Goal: Obtain resource: Download file/media

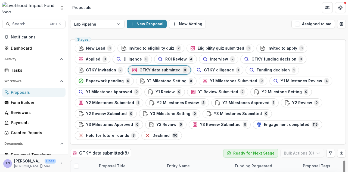
scroll to position [76, 0]
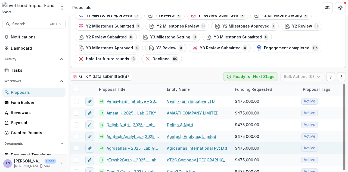
click at [122, 145] on link "Agrosahas - 2025 -Lab GTKY" at bounding box center [134, 148] width 54 height 6
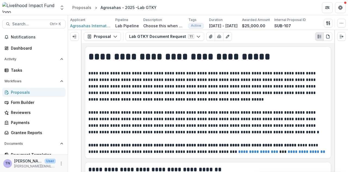
drag, startPoint x: 333, startPoint y: 50, endPoint x: 333, endPoint y: 54, distance: 4.1
click at [333, 54] on div "**********" at bounding box center [208, 107] width 253 height 129
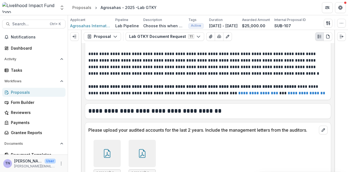
scroll to position [115, 0]
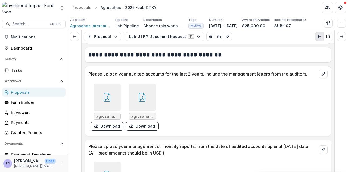
click at [107, 101] on icon at bounding box center [107, 97] width 7 height 9
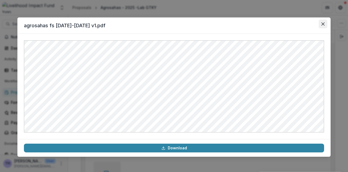
click at [323, 22] on icon "Close" at bounding box center [323, 23] width 3 height 3
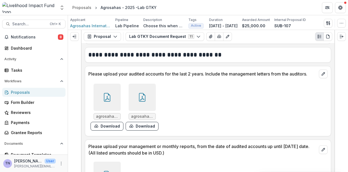
click at [148, 95] on div at bounding box center [142, 97] width 27 height 27
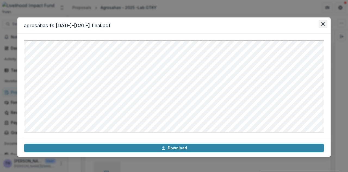
click at [324, 24] on icon "Close" at bounding box center [323, 23] width 3 height 3
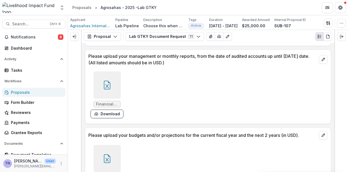
scroll to position [199, 0]
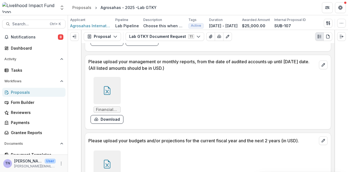
click at [109, 90] on icon at bounding box center [107, 90] width 7 height 9
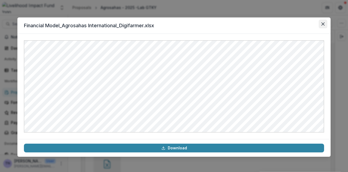
click at [322, 24] on icon "Close" at bounding box center [323, 23] width 3 height 3
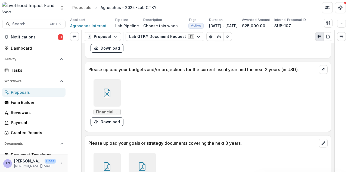
scroll to position [274, 0]
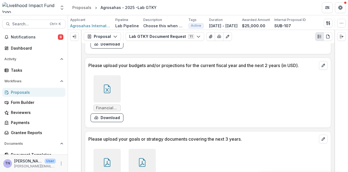
click at [114, 89] on div at bounding box center [107, 88] width 27 height 27
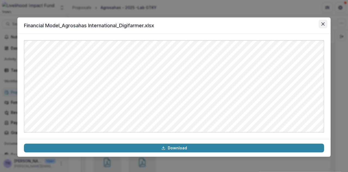
click at [324, 22] on icon "Close" at bounding box center [323, 23] width 3 height 3
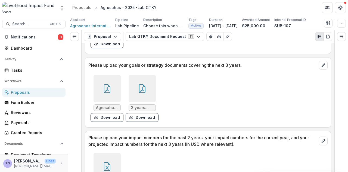
scroll to position [349, 0]
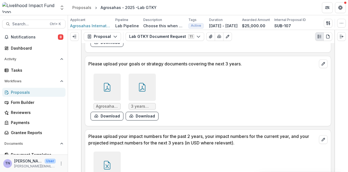
drag, startPoint x: 335, startPoint y: 84, endPoint x: 336, endPoint y: 88, distance: 4.2
click at [336, 88] on div at bounding box center [342, 101] width 14 height 142
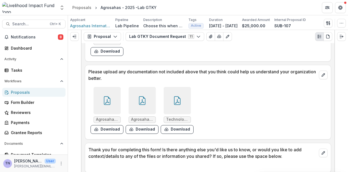
scroll to position [1139, 0]
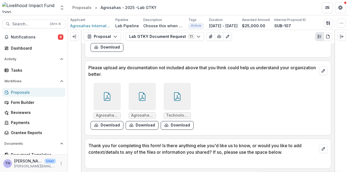
drag, startPoint x: 332, startPoint y: 163, endPoint x: 332, endPoint y: 161, distance: 2.8
click at [332, 161] on div "**********" at bounding box center [208, 107] width 253 height 129
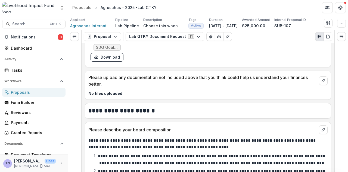
scroll to position [473, 0]
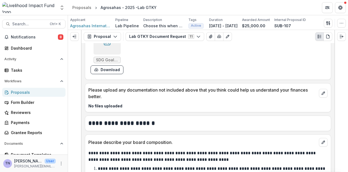
click at [332, 96] on div "**********" at bounding box center [208, 107] width 253 height 129
drag, startPoint x: 332, startPoint y: 96, endPoint x: 334, endPoint y: 99, distance: 4.2
click at [334, 99] on div "**********" at bounding box center [208, 107] width 253 height 129
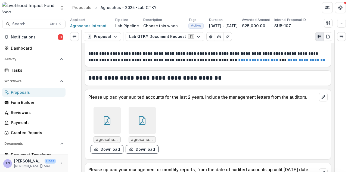
scroll to position [89, 0]
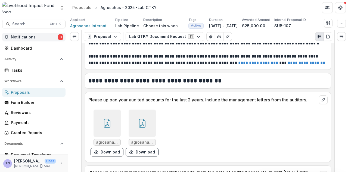
click at [47, 36] on span "Notifications" at bounding box center [34, 37] width 47 height 5
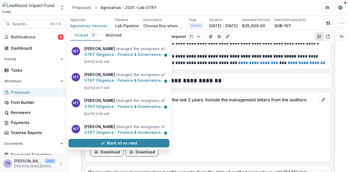
click at [256, 139] on div "agrosahas fs [DATE]-[DATE] v1.pdf Download agrosahas fs [DATE]-[DATE] final.pdf…" at bounding box center [207, 132] width 239 height 51
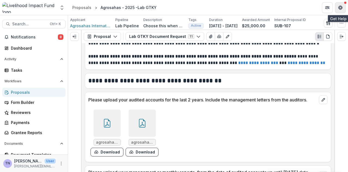
click at [340, 7] on icon "Get Help" at bounding box center [340, 6] width 1 height 1
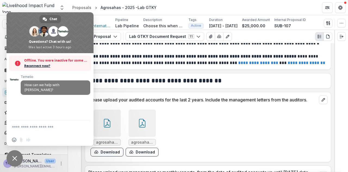
click at [215, 134] on div "agrosahas fs [DATE]-[DATE] v1.pdf Download agrosahas fs [DATE]-[DATE] final.pdf…" at bounding box center [169, 132] width 163 height 51
click at [195, 3] on header "Proposals Agrosahas - 2025 -Lab GTKY" at bounding box center [208, 7] width 280 height 15
click at [17, 156] on span "Close chat" at bounding box center [15, 158] width 16 height 16
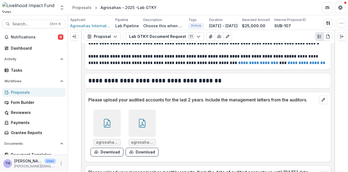
click at [32, 91] on div "Proposals" at bounding box center [36, 92] width 50 height 6
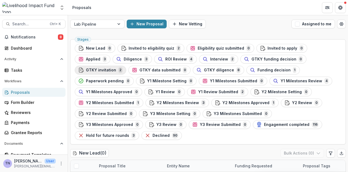
click at [116, 68] on span "GTKY invitation" at bounding box center [101, 70] width 30 height 5
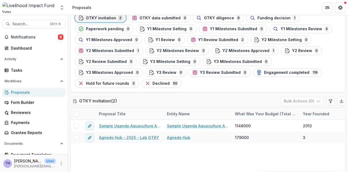
scroll to position [48, 0]
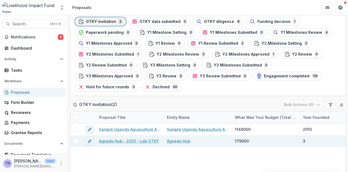
click at [128, 138] on link "Agriedo Hub - 2025 - Lab GTKY" at bounding box center [129, 141] width 60 height 6
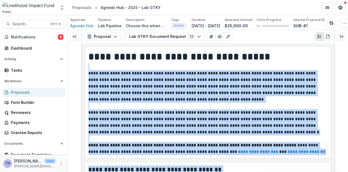
drag, startPoint x: 333, startPoint y: 50, endPoint x: 335, endPoint y: 68, distance: 17.8
click at [335, 68] on div "**********" at bounding box center [208, 101] width 280 height 142
click at [294, 92] on p "**********" at bounding box center [207, 86] width 238 height 33
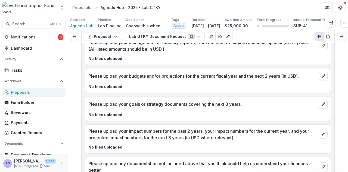
scroll to position [273, 0]
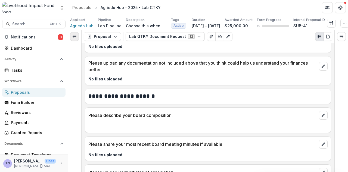
click at [77, 39] on button "Expand left" at bounding box center [74, 36] width 9 height 9
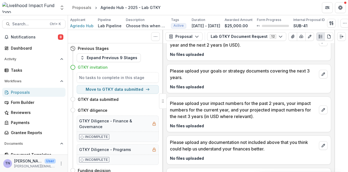
scroll to position [352, 0]
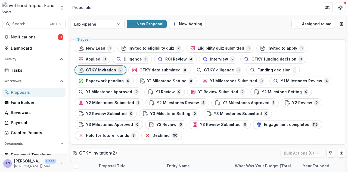
scroll to position [18, 0]
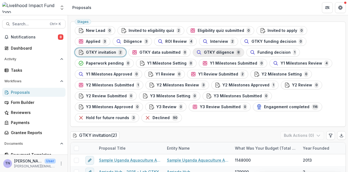
click at [204, 53] on span "GTKY diligence" at bounding box center [219, 52] width 30 height 5
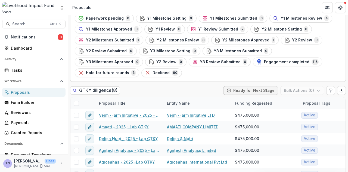
scroll to position [77, 0]
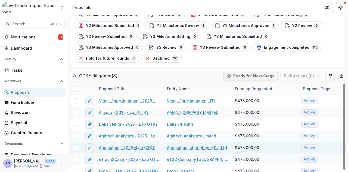
click at [136, 144] on link "Agrosahas - 2025 -Lab GTKY" at bounding box center [127, 147] width 56 height 6
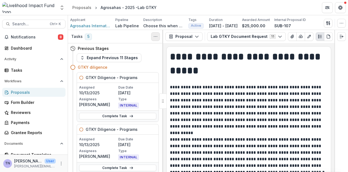
click at [156, 39] on icon "Toggle View Cancelled Tasks" at bounding box center [155, 36] width 4 height 4
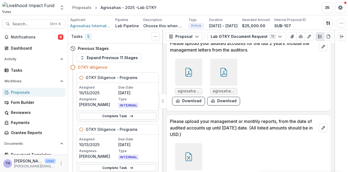
scroll to position [233, 0]
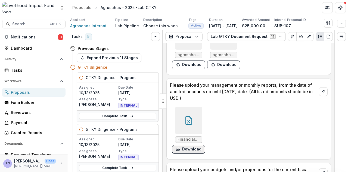
click at [192, 150] on button "Download" at bounding box center [188, 149] width 33 height 9
drag, startPoint x: 333, startPoint y: 72, endPoint x: 334, endPoint y: 77, distance: 5.5
click at [334, 77] on div "**********" at bounding box center [248, 107] width 171 height 129
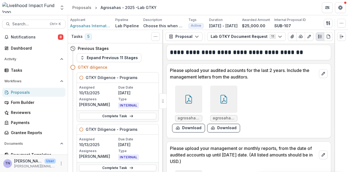
scroll to position [164, 0]
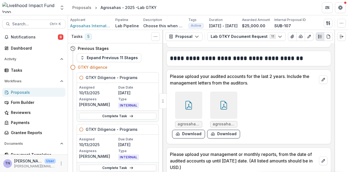
click at [189, 108] on icon at bounding box center [188, 105] width 9 height 9
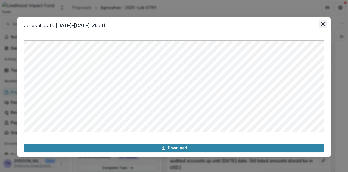
click at [324, 23] on icon "Close" at bounding box center [323, 23] width 3 height 3
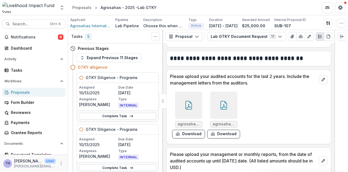
click at [192, 108] on icon at bounding box center [188, 105] width 9 height 9
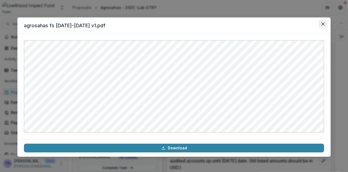
click at [324, 25] on icon "Close" at bounding box center [323, 23] width 3 height 3
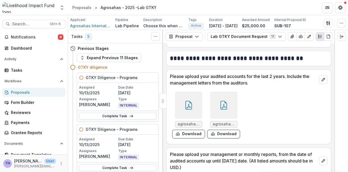
click at [224, 109] on icon at bounding box center [224, 105] width 9 height 9
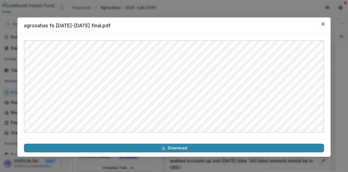
click at [341, 76] on div "agrosahas fs [DATE]-[DATE] final.pdf Download" at bounding box center [174, 86] width 348 height 172
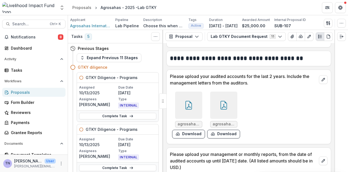
click at [46, 90] on div "Proposals" at bounding box center [36, 92] width 50 height 6
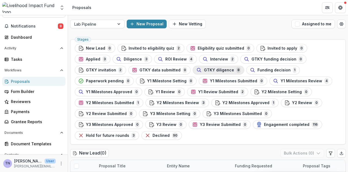
click at [193, 66] on button "GTKY diligence 8" at bounding box center [218, 70] width 51 height 9
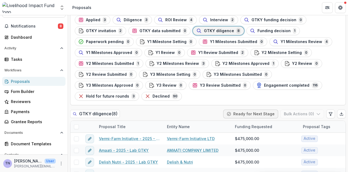
scroll to position [43, 0]
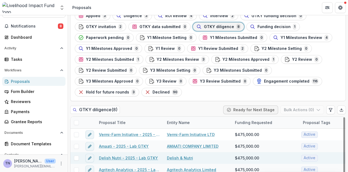
click at [129, 152] on div "Delish Nutri - 2025 - Lab GTKY" at bounding box center [130, 158] width 68 height 12
click at [141, 155] on link "Delish Nutri - 2025 - Lab GTKY" at bounding box center [128, 158] width 59 height 6
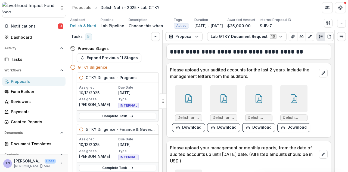
scroll to position [174, 0]
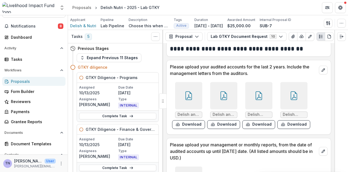
click at [193, 93] on div at bounding box center [188, 95] width 27 height 27
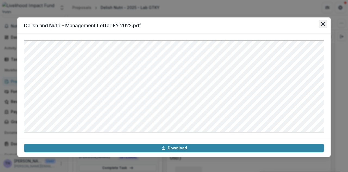
click at [325, 26] on button "Close" at bounding box center [323, 24] width 9 height 9
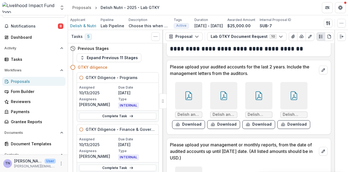
click at [229, 93] on div at bounding box center [223, 95] width 27 height 27
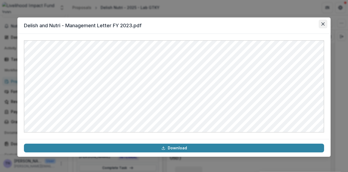
click at [324, 23] on icon "Close" at bounding box center [323, 23] width 3 height 3
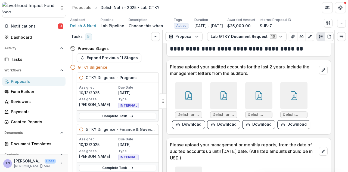
click at [256, 94] on icon at bounding box center [259, 95] width 9 height 9
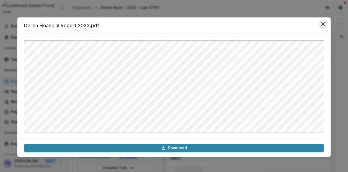
click at [324, 24] on icon "Close" at bounding box center [323, 23] width 3 height 3
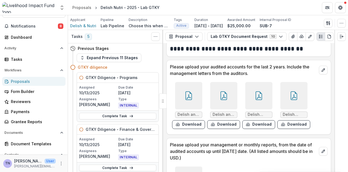
click at [296, 99] on div at bounding box center [293, 95] width 27 height 27
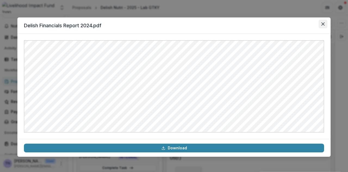
click at [323, 23] on icon "Close" at bounding box center [323, 23] width 3 height 3
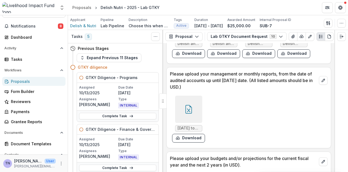
scroll to position [246, 0]
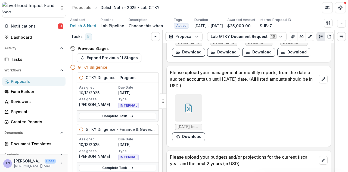
click at [187, 106] on icon at bounding box center [188, 107] width 9 height 9
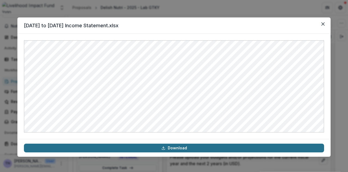
click at [230, 147] on link "Download" at bounding box center [174, 147] width 300 height 9
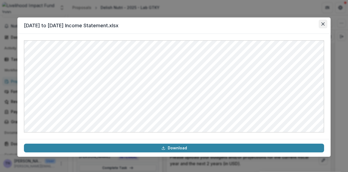
click at [324, 24] on icon "Close" at bounding box center [323, 23] width 3 height 3
